Goal: Task Accomplishment & Management: Complete application form

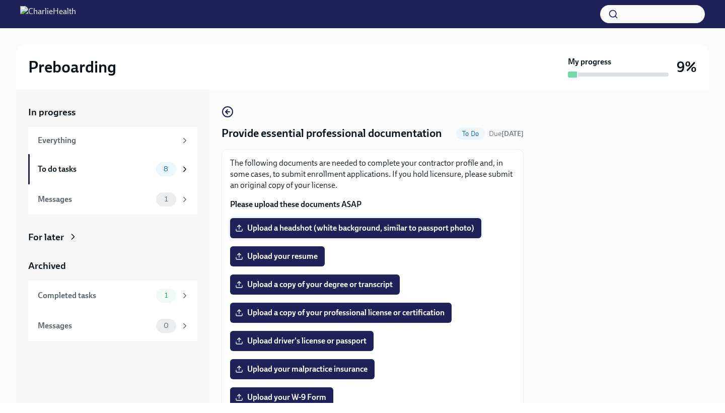
click at [377, 228] on span "Upload a headshot (white background, similar to passport photo)" at bounding box center [355, 228] width 237 height 10
click at [0, 0] on input "Upload a headshot (white background, similar to passport photo)" at bounding box center [0, 0] width 0 height 0
click at [294, 256] on span "Upload your resume" at bounding box center [277, 256] width 81 height 10
click at [0, 0] on input "Upload your resume" at bounding box center [0, 0] width 0 height 0
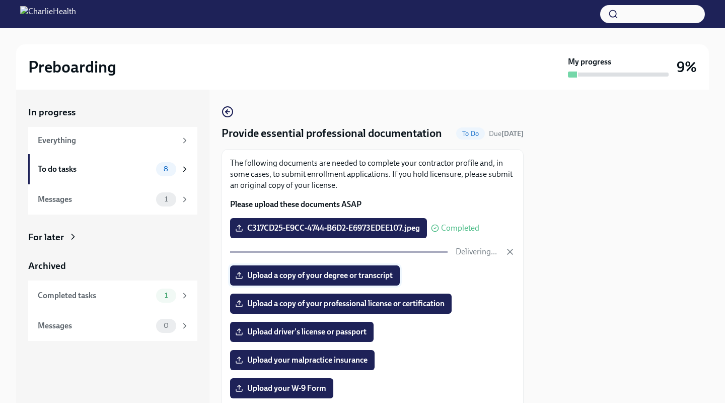
click at [329, 274] on span "Upload a copy of your degree or transcript" at bounding box center [314, 275] width 155 height 10
click at [0, 0] on input "Upload a copy of your degree or transcript" at bounding box center [0, 0] width 0 height 0
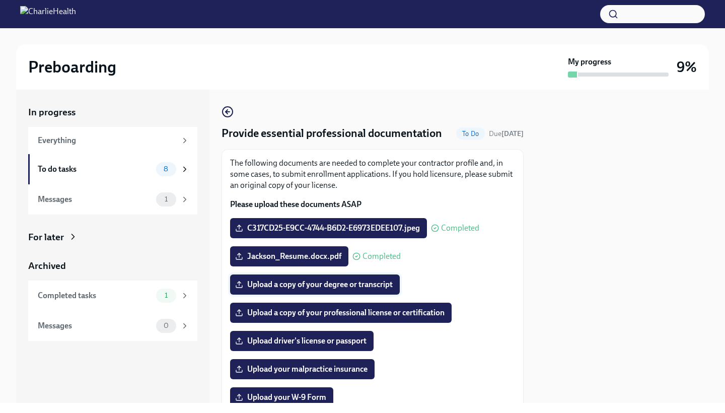
click at [279, 285] on span "Upload a copy of your degree or transcript" at bounding box center [314, 284] width 155 height 10
click at [0, 0] on input "Upload a copy of your degree or transcript" at bounding box center [0, 0] width 0 height 0
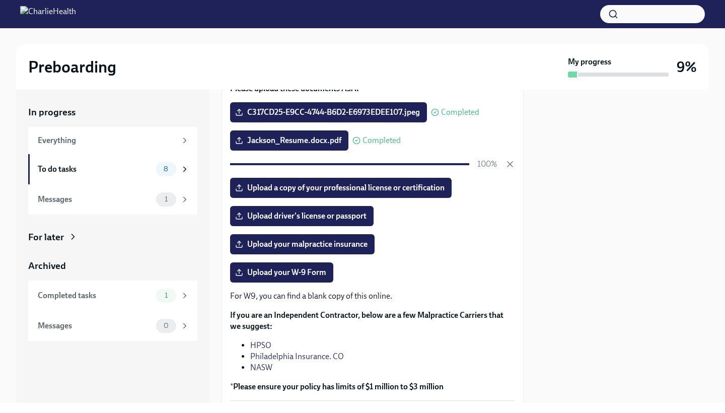
scroll to position [121, 0]
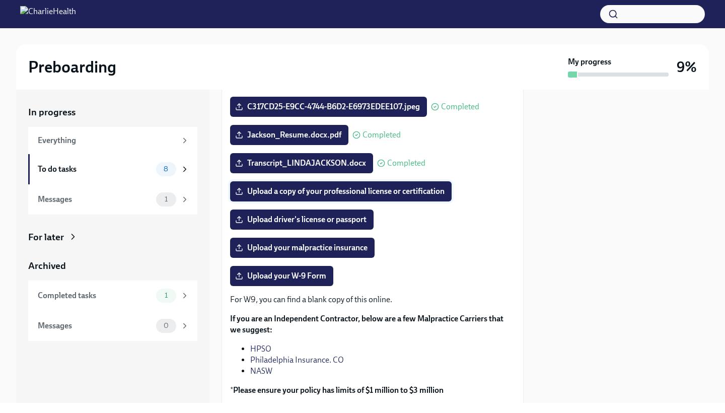
click at [307, 192] on span "Upload a copy of your professional license or certification" at bounding box center [340, 191] width 207 height 10
click at [0, 0] on input "Upload a copy of your professional license or certification" at bounding box center [0, 0] width 0 height 0
click at [267, 188] on span "Upload a copy of your professional license or certification" at bounding box center [340, 191] width 207 height 10
click at [0, 0] on input "Upload a copy of your professional license or certification" at bounding box center [0, 0] width 0 height 0
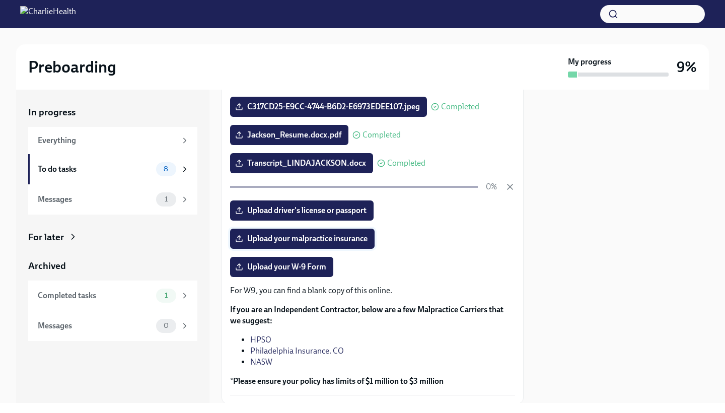
click at [333, 247] on label "Upload your malpractice insurance" at bounding box center [302, 238] width 144 height 20
click at [0, 0] on input "Upload your malpractice insurance" at bounding box center [0, 0] width 0 height 0
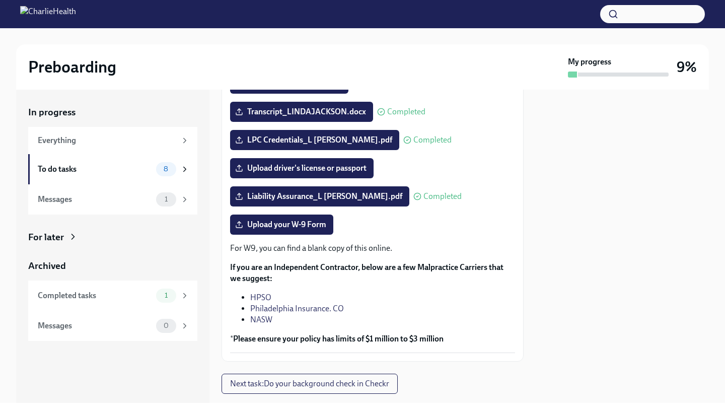
scroll to position [141, 0]
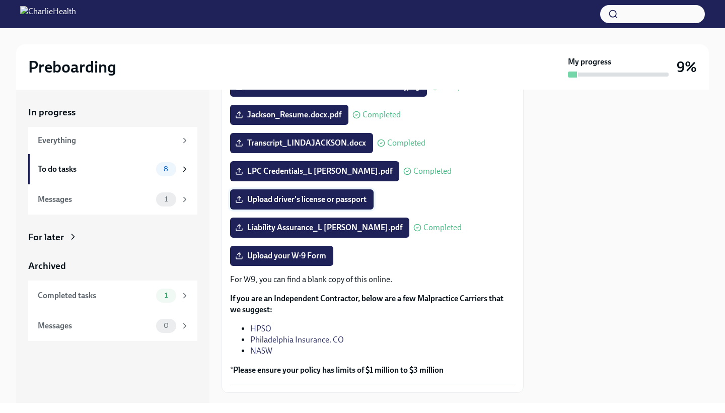
click at [352, 199] on span "Upload driver's license or passport" at bounding box center [301, 199] width 129 height 10
click at [0, 0] on input "Upload driver's license or passport" at bounding box center [0, 0] width 0 height 0
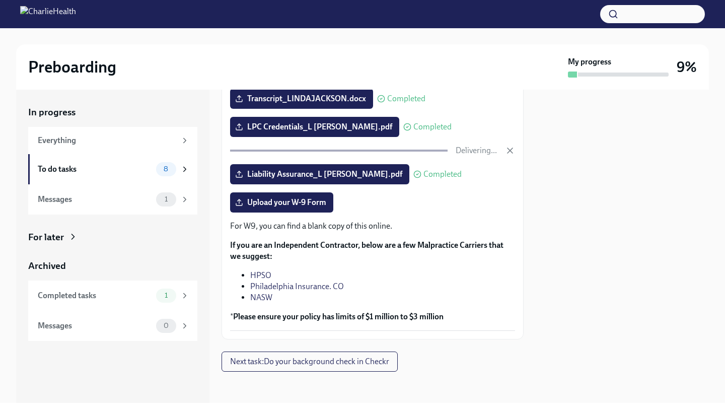
scroll to position [187, 0]
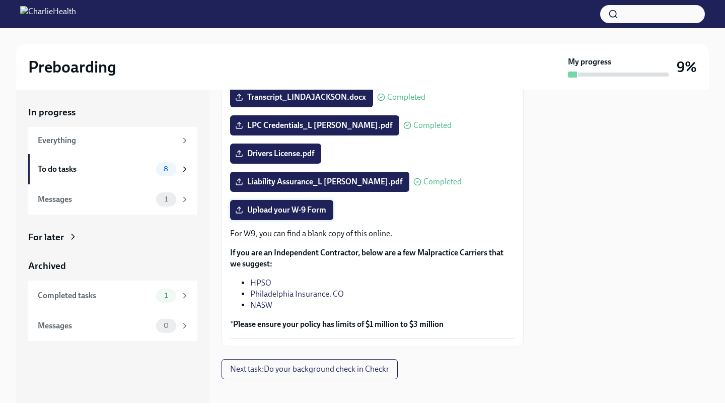
click at [309, 213] on span "Upload your W-9 Form" at bounding box center [281, 210] width 89 height 10
click at [0, 0] on input "Upload your W-9 Form" at bounding box center [0, 0] width 0 height 0
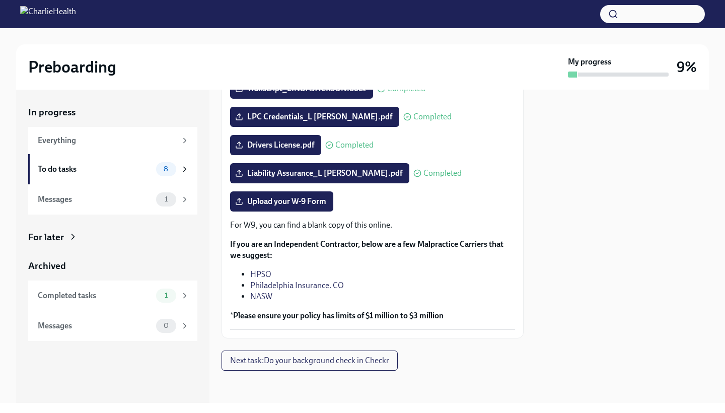
scroll to position [185, 0]
